Goal: Information Seeking & Learning: Understand process/instructions

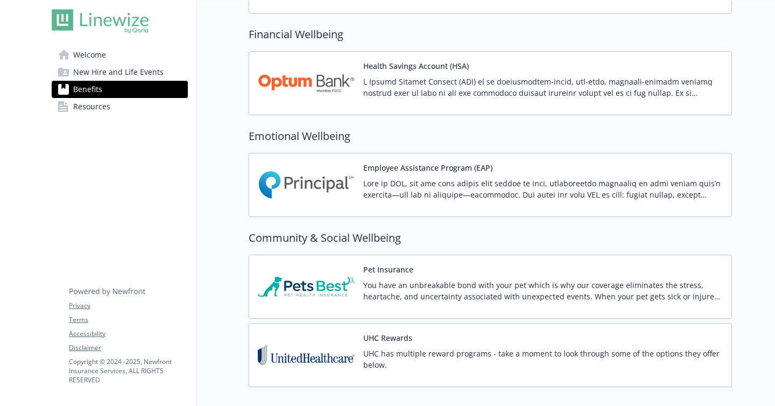
scroll to position [873, 0]
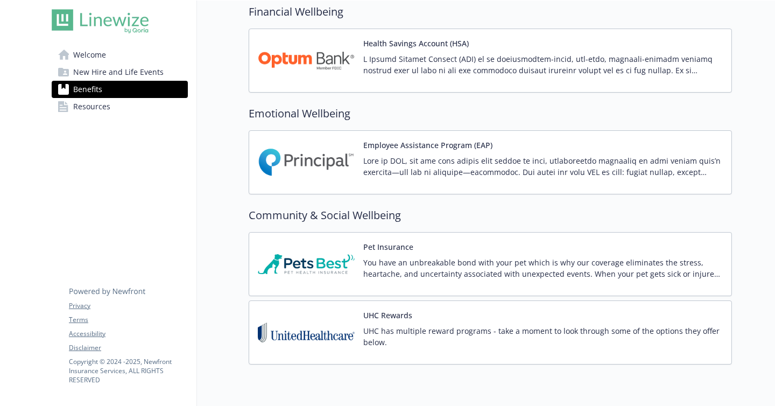
click at [113, 73] on span "New Hire and Life Events" at bounding box center [118, 71] width 90 height 17
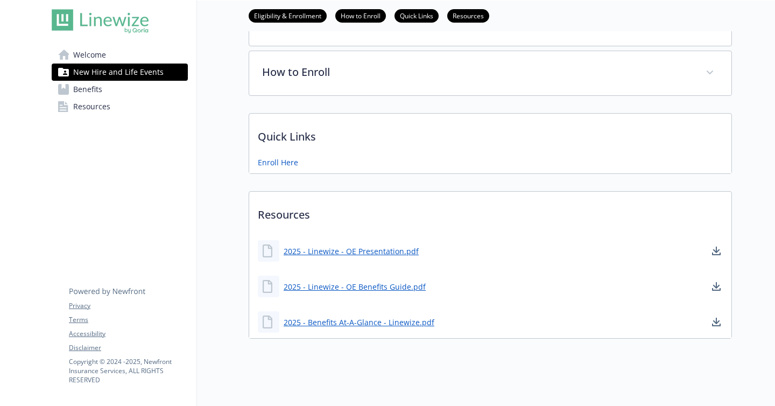
scroll to position [216, 0]
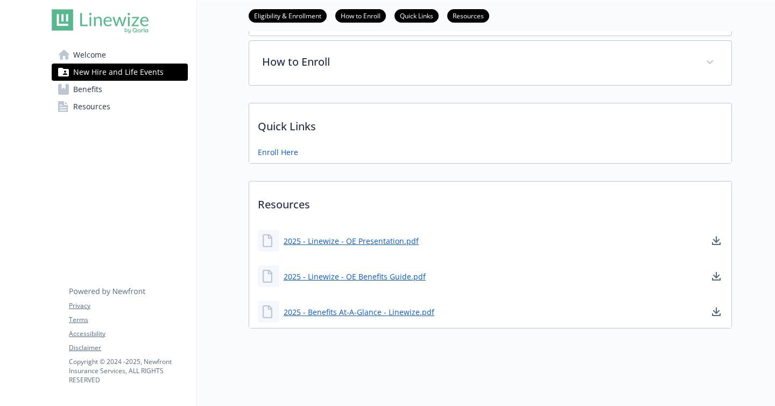
click at [101, 58] on span "Welcome" at bounding box center [89, 54] width 33 height 17
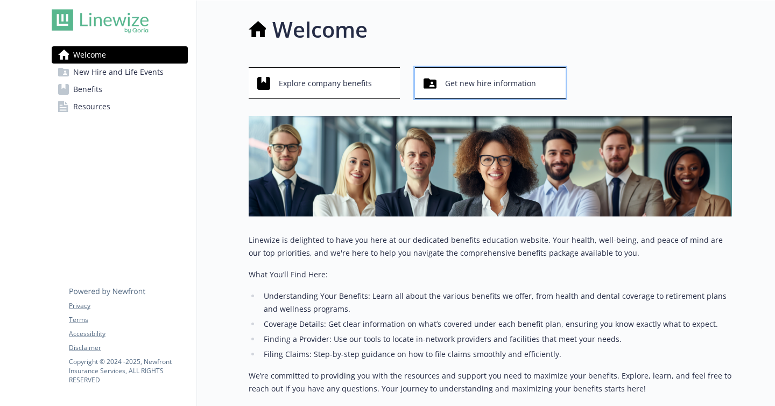
click at [452, 88] on span "Get new hire information" at bounding box center [490, 83] width 91 height 20
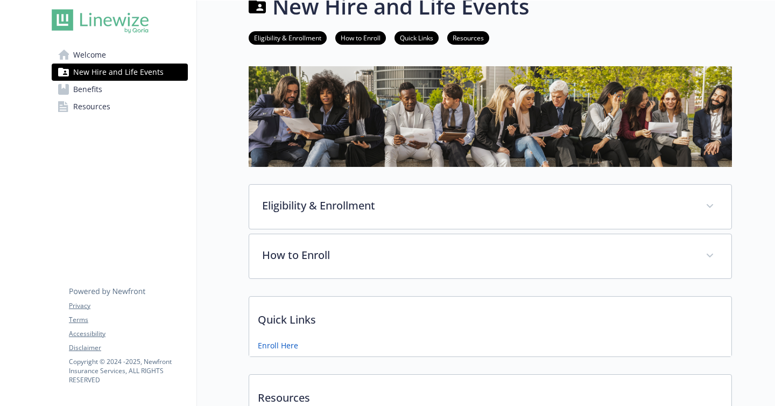
scroll to position [27, 0]
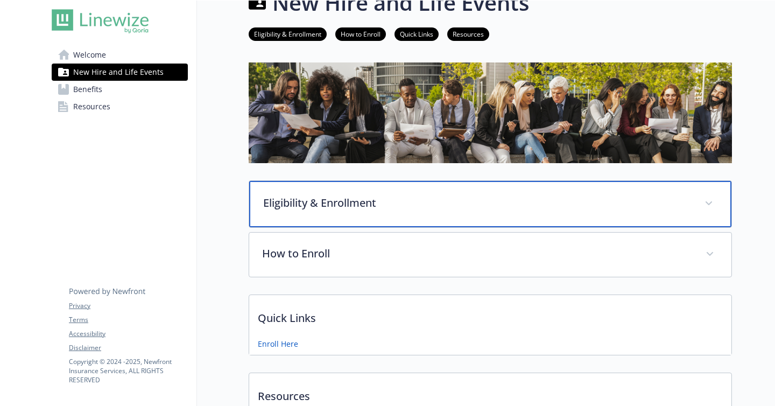
click at [399, 191] on div "Eligibility & Enrollment" at bounding box center [490, 204] width 482 height 46
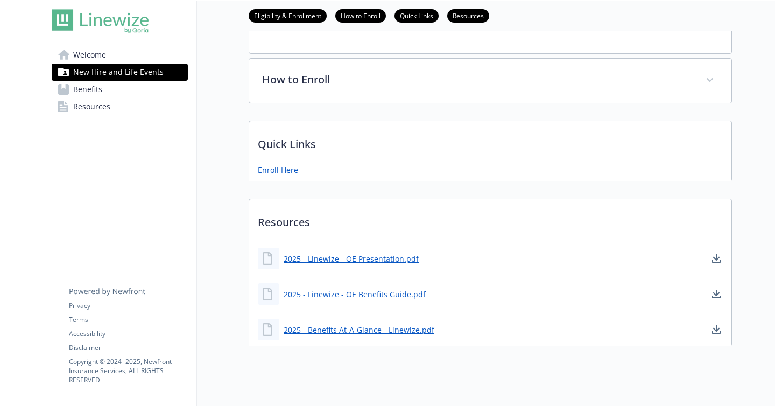
scroll to position [760, 0]
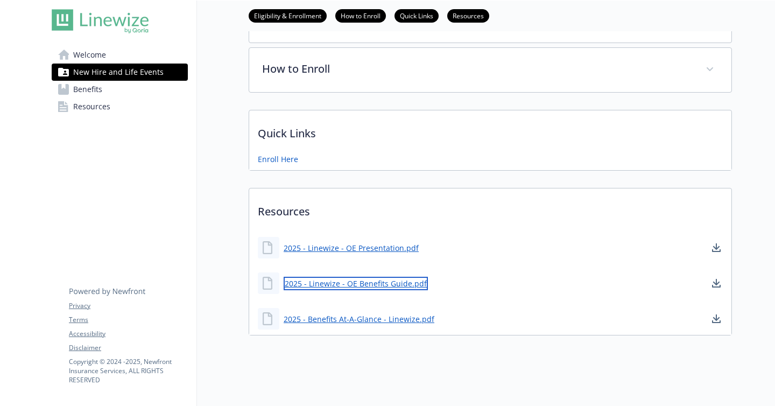
click at [353, 286] on link "2025 - Linewize - OE Benefits Guide.pdf" at bounding box center [356, 283] width 144 height 13
